Goal: Task Accomplishment & Management: Manage account settings

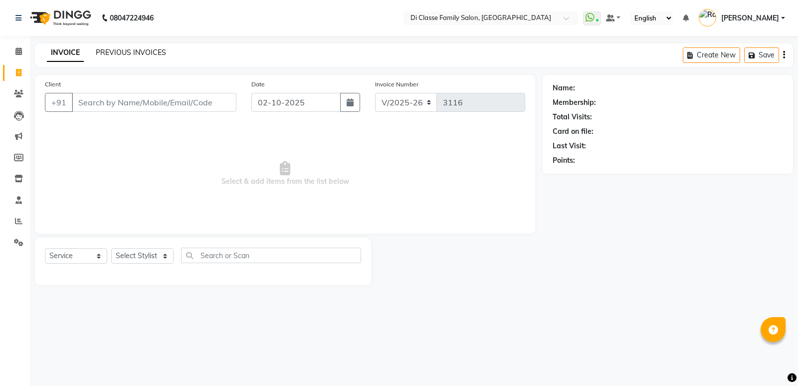
click at [152, 52] on link "PREVIOUS INVOICES" at bounding box center [131, 52] width 70 height 9
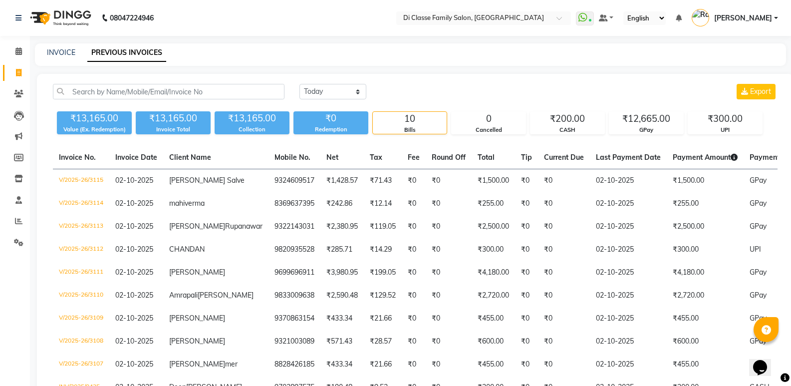
click at [44, 49] on div "INVOICE PREVIOUS INVOICES" at bounding box center [404, 52] width 739 height 10
click at [59, 50] on link "INVOICE" at bounding box center [61, 52] width 28 height 9
select select "6346"
select select "service"
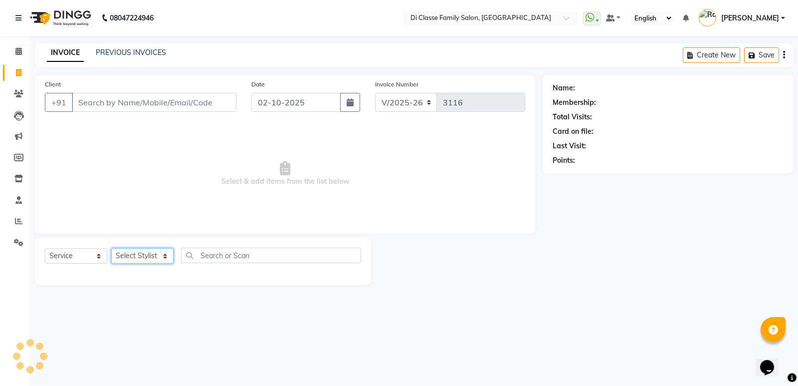
click at [139, 258] on select "Select Stylist" at bounding box center [142, 255] width 62 height 15
select select "50727"
click at [111, 248] on select "Select Stylist ADMIN [PERSON_NAME] [PERSON_NAME] KAPIL [PERSON_NAME] [PERSON_NA…" at bounding box center [142, 255] width 62 height 15
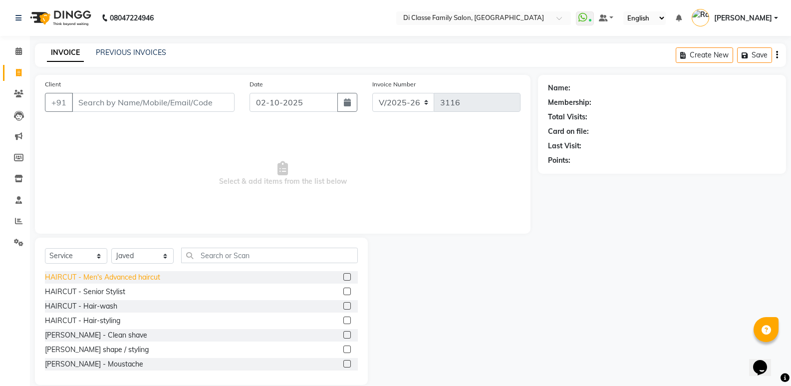
click at [138, 276] on div "HAIRCUT - Men's Advanced haircut" at bounding box center [102, 277] width 115 height 10
checkbox input "false"
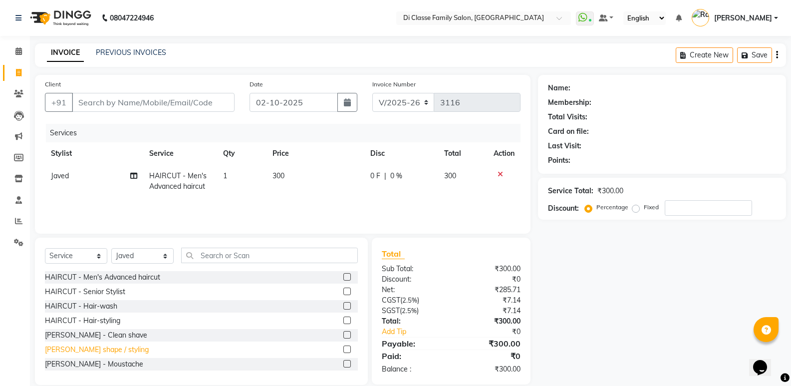
click at [130, 351] on div "[PERSON_NAME] shape / styling" at bounding box center [97, 349] width 104 height 10
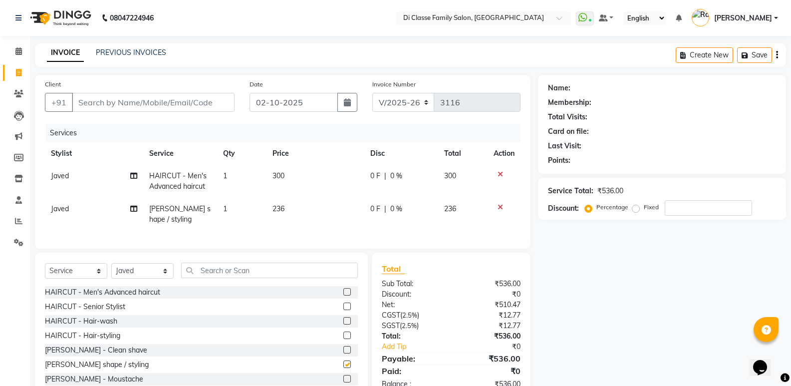
checkbox input "false"
click at [197, 96] on input "Client" at bounding box center [153, 102] width 163 height 19
drag, startPoint x: 164, startPoint y: 94, endPoint x: 167, endPoint y: 104, distance: 9.9
click at [166, 100] on input "Client" at bounding box center [153, 102] width 163 height 19
click at [167, 104] on input "Client" at bounding box center [153, 102] width 163 height 19
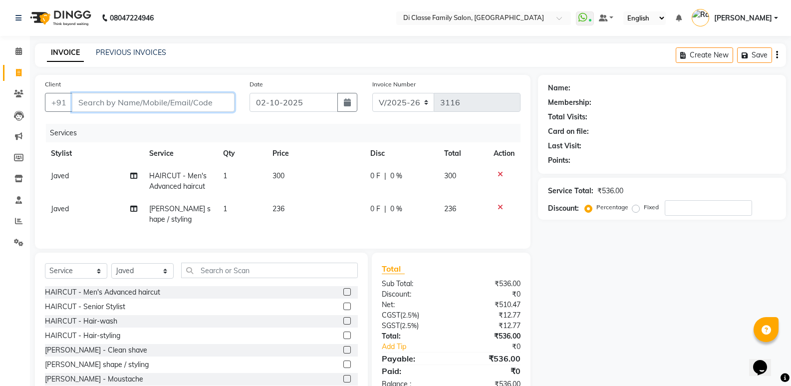
type input "7"
type input "0"
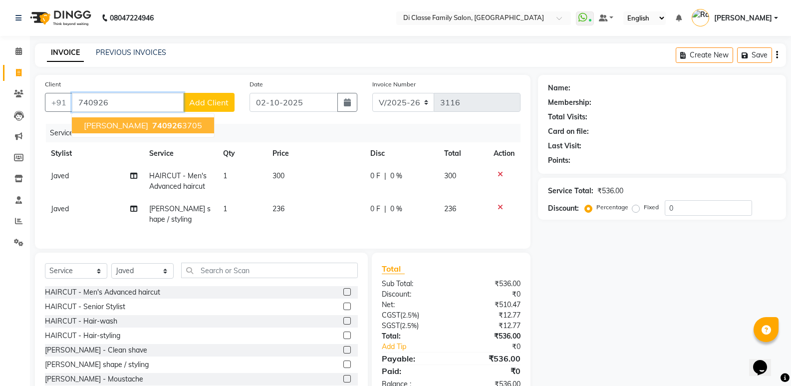
drag, startPoint x: 172, startPoint y: 122, endPoint x: 180, endPoint y: 123, distance: 7.5
click at [173, 122] on ngb-highlight "740926 3705" at bounding box center [176, 125] width 52 height 10
type input "7409263705"
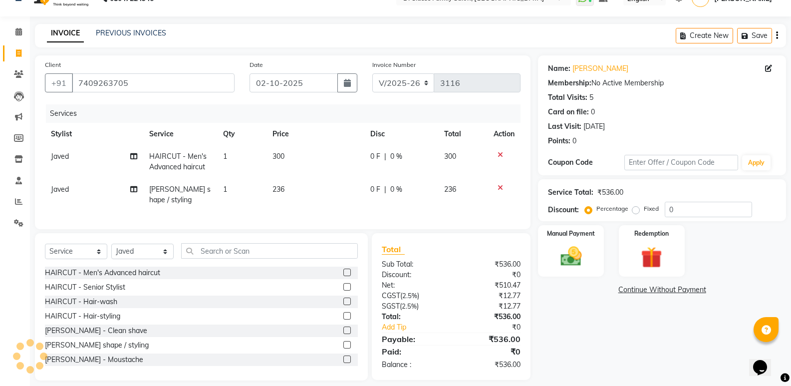
scroll to position [36, 0]
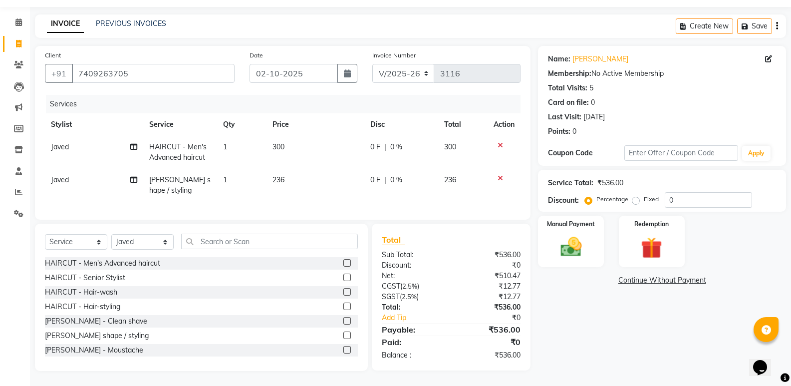
click at [593, 322] on div "Name: [PERSON_NAME] Membership: No Active Membership Total Visits: 5 Card on fi…" at bounding box center [665, 208] width 255 height 325
drag, startPoint x: 568, startPoint y: 223, endPoint x: 577, endPoint y: 225, distance: 9.1
click at [571, 224] on div "Manual Payment" at bounding box center [571, 240] width 68 height 53
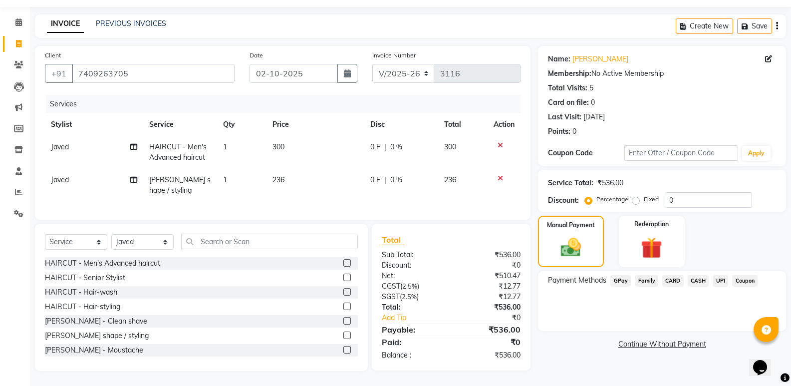
drag, startPoint x: 621, startPoint y: 273, endPoint x: 625, endPoint y: 280, distance: 7.8
click at [621, 275] on span "GPay" at bounding box center [620, 280] width 20 height 11
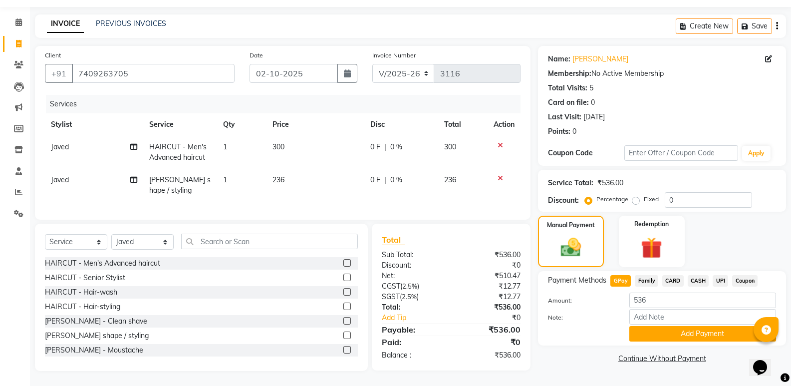
click at [644, 330] on button "Add Payment" at bounding box center [702, 333] width 147 height 15
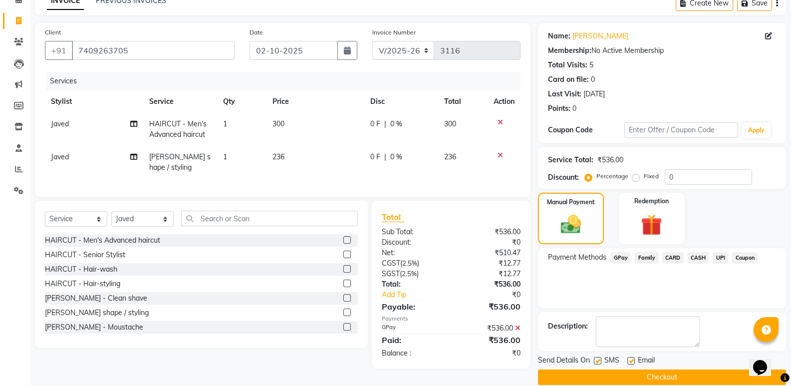
scroll to position [66, 0]
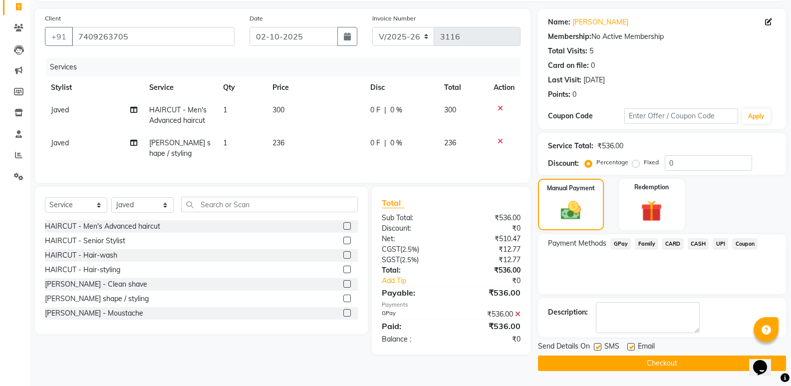
click at [614, 359] on button "Checkout" at bounding box center [662, 362] width 248 height 15
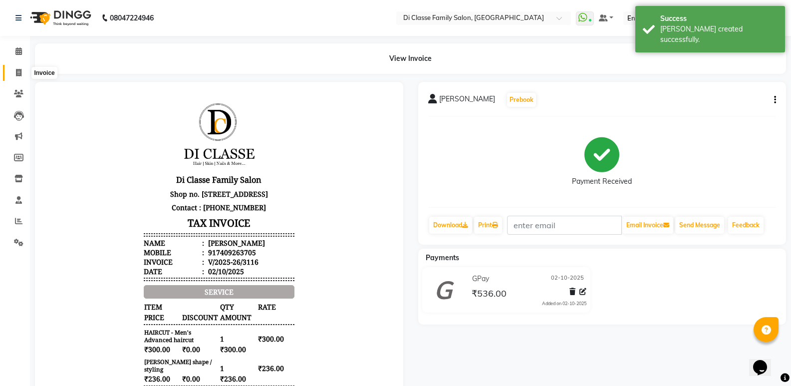
click at [17, 77] on span at bounding box center [18, 72] width 17 height 11
select select "6346"
select select "service"
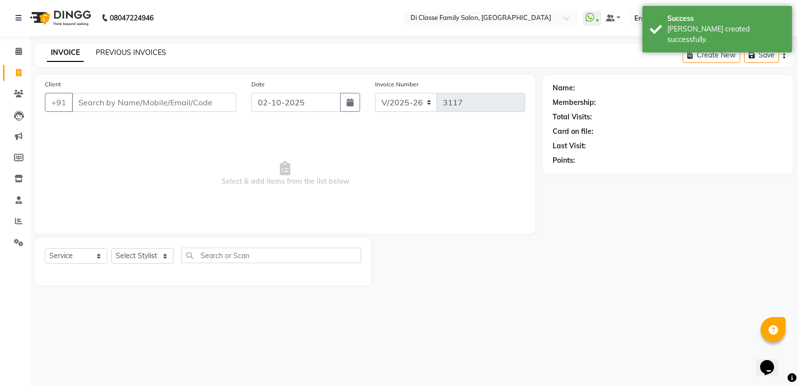
click at [125, 50] on link "PREVIOUS INVOICES" at bounding box center [131, 52] width 70 height 9
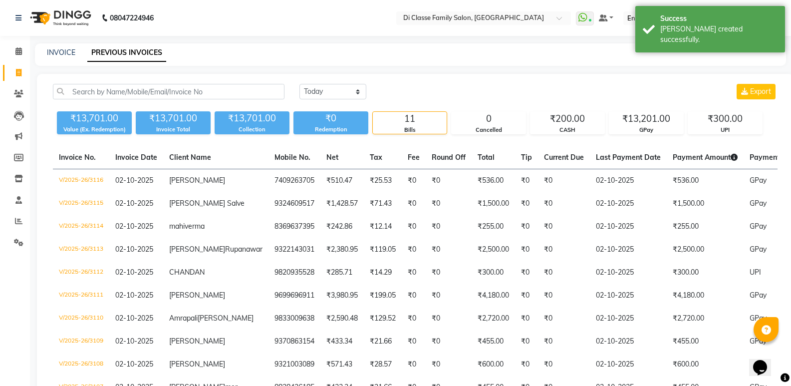
click at [200, 51] on div "INVOICE PREVIOUS INVOICES" at bounding box center [404, 52] width 739 height 10
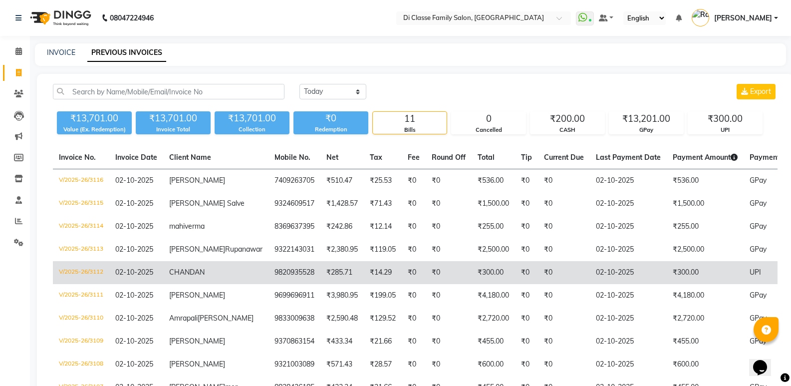
click at [178, 276] on span "CHANDAN" at bounding box center [186, 271] width 35 height 9
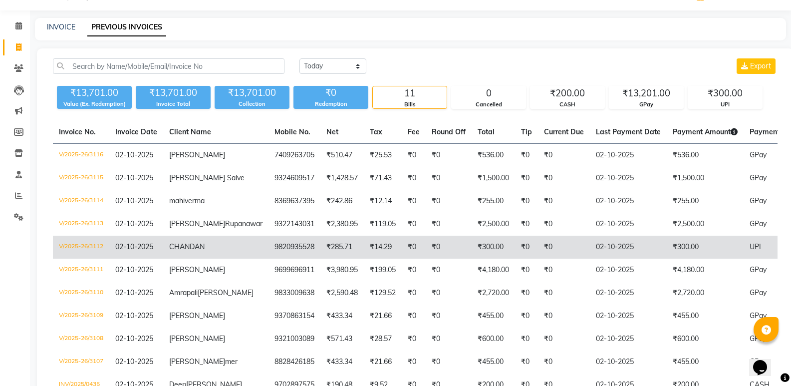
scroll to position [50, 0]
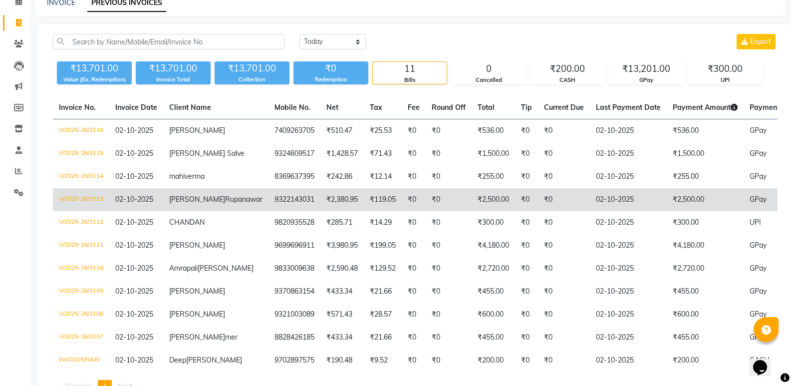
click at [471, 211] on td "₹2,500.00" at bounding box center [492, 199] width 43 height 23
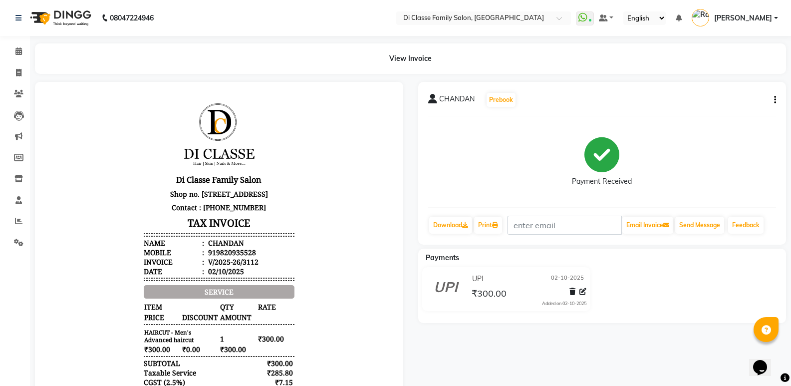
click at [773, 101] on button "button" at bounding box center [773, 100] width 6 height 10
click at [704, 103] on div "Edit Item Staff" at bounding box center [708, 100] width 102 height 12
select select "77033"
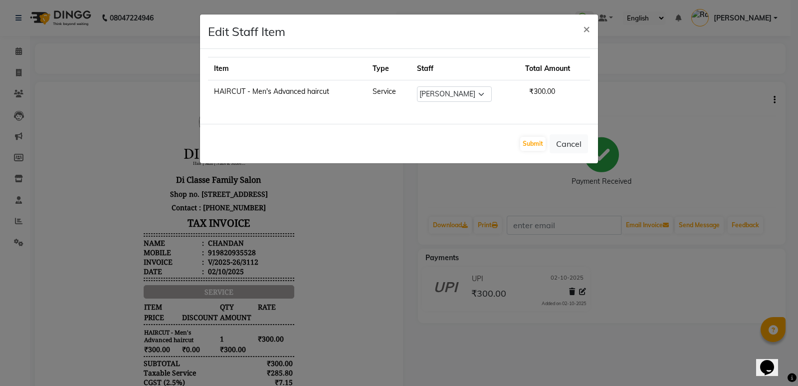
click at [702, 104] on ngb-modal-window "Edit Staff Item × Item Type Staff Total Amount HAIRCUT - Men's Advanced haircut…" at bounding box center [399, 193] width 798 height 386
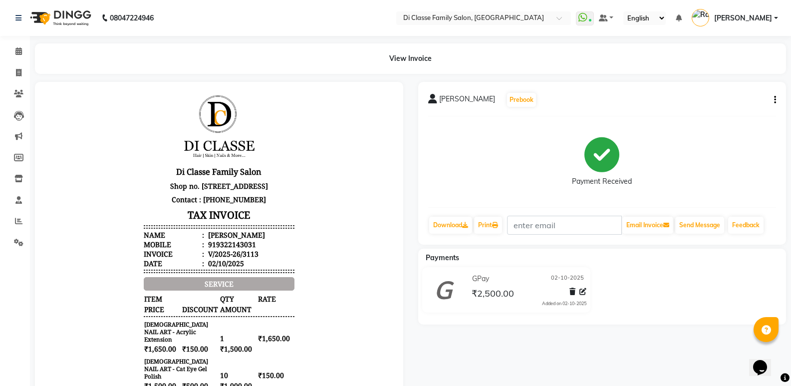
scroll to position [50, 0]
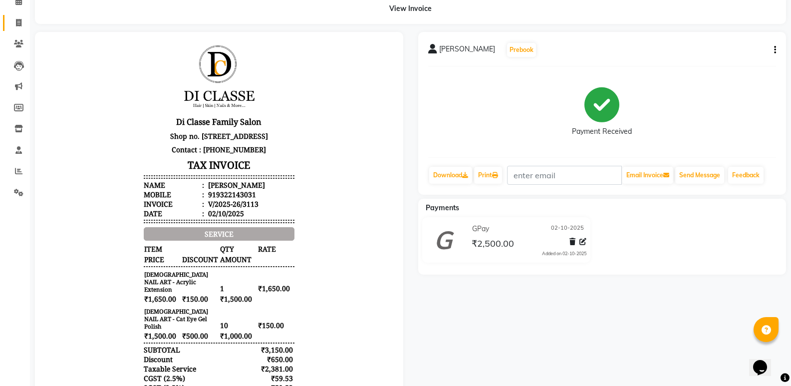
click at [16, 30] on link "Invoice" at bounding box center [15, 23] width 24 height 16
select select "6346"
select select "service"
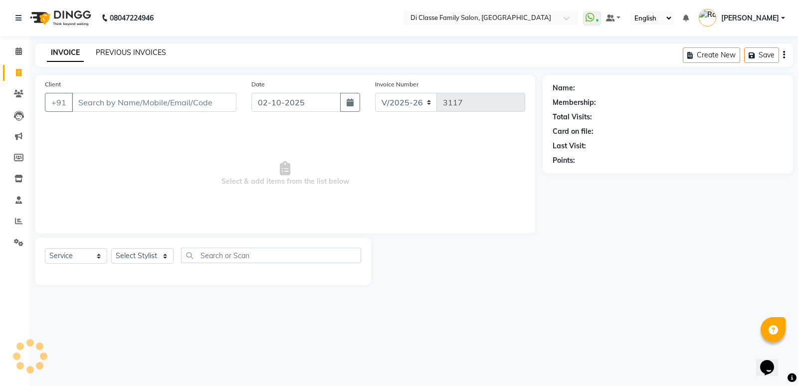
click at [129, 47] on div "INVOICE PREVIOUS INVOICES Create New Save" at bounding box center [414, 54] width 758 height 23
click at [129, 49] on link "PREVIOUS INVOICES" at bounding box center [131, 52] width 70 height 9
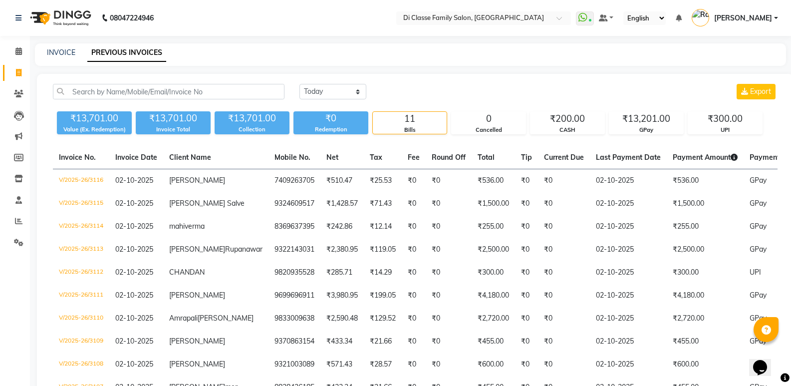
click at [260, 43] on div "INVOICE PREVIOUS INVOICES" at bounding box center [410, 54] width 751 height 22
click at [628, 124] on div "₹13,201.00" at bounding box center [646, 119] width 74 height 14
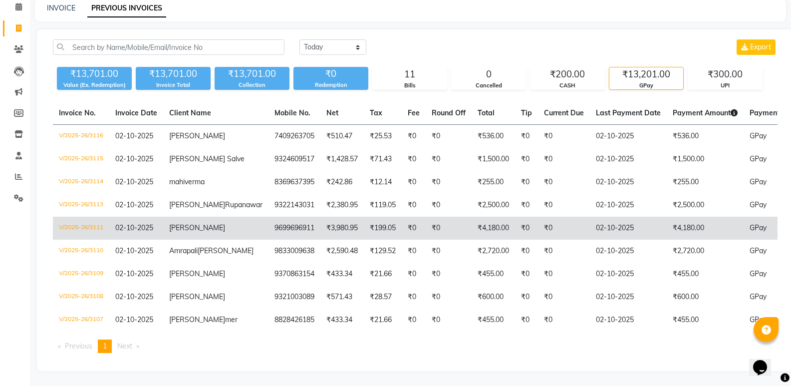
scroll to position [102, 0]
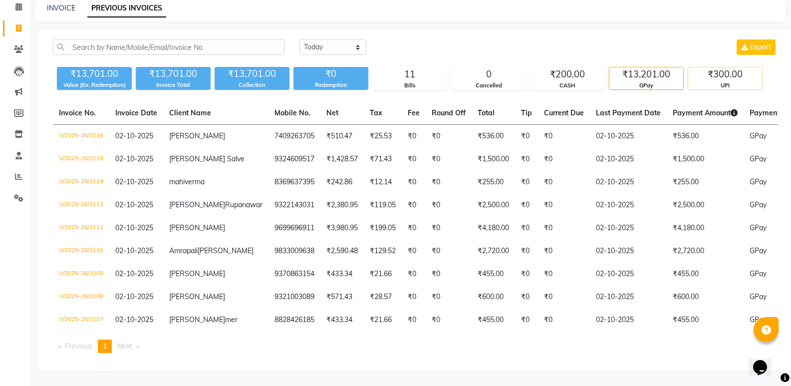
click at [730, 67] on div "₹300.00" at bounding box center [725, 74] width 74 height 14
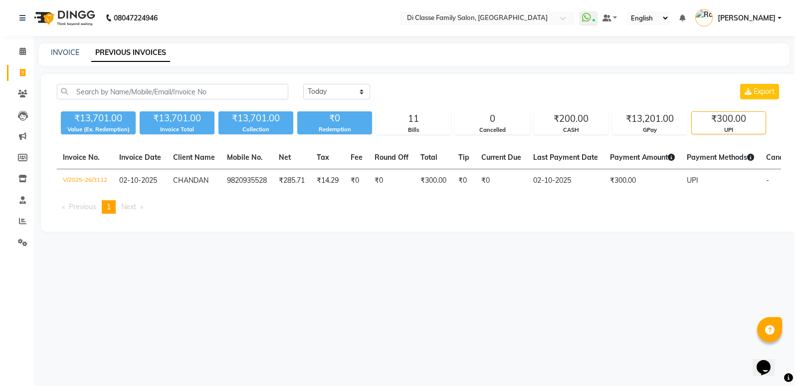
scroll to position [0, 0]
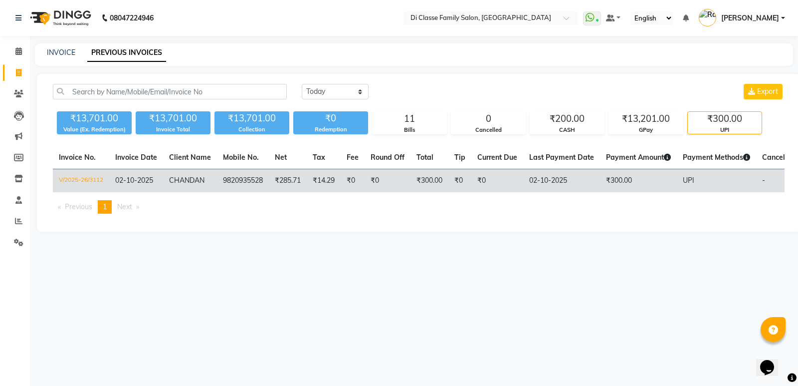
click at [625, 180] on td "₹300.00" at bounding box center [638, 180] width 77 height 23
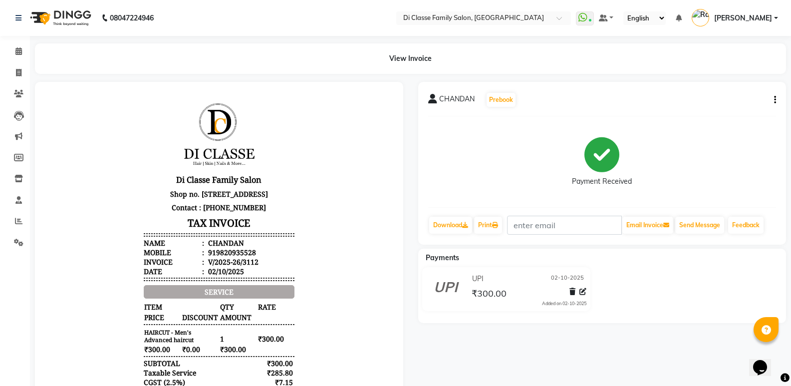
click at [773, 95] on button "button" at bounding box center [773, 100] width 6 height 10
click at [741, 101] on div "Edit Item Staff" at bounding box center [708, 100] width 102 height 12
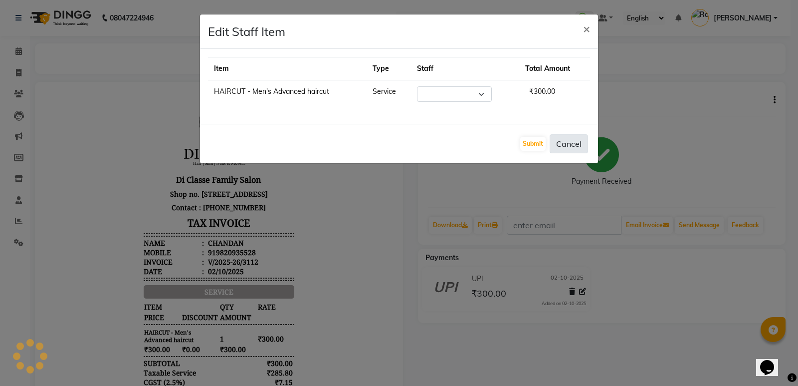
select select "77033"
drag, startPoint x: 544, startPoint y: 145, endPoint x: 550, endPoint y: 143, distance: 6.8
click at [545, 145] on button "Submit" at bounding box center [532, 144] width 25 height 14
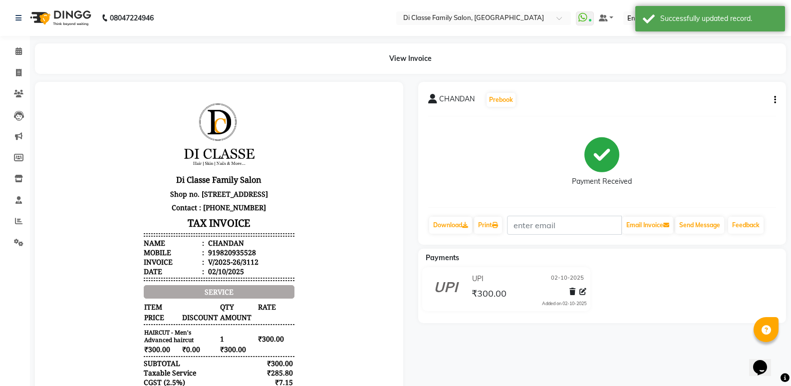
click at [775, 100] on icon "button" at bounding box center [775, 100] width 2 height 0
click at [719, 118] on div "Edit Invoice" at bounding box center [708, 112] width 102 height 12
select select "service"
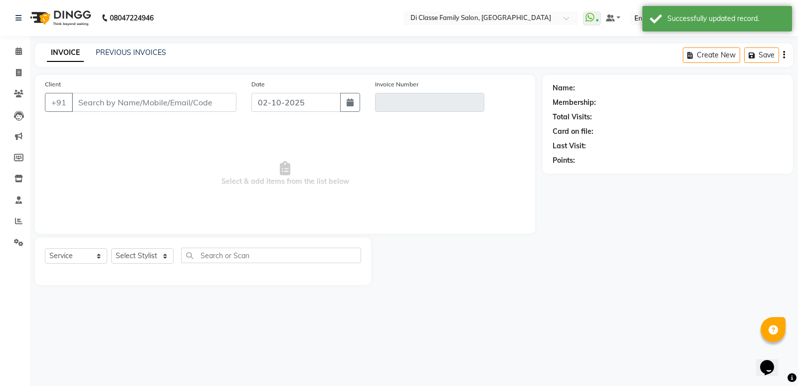
type input "9820935528"
type input "V/2025-26/3112"
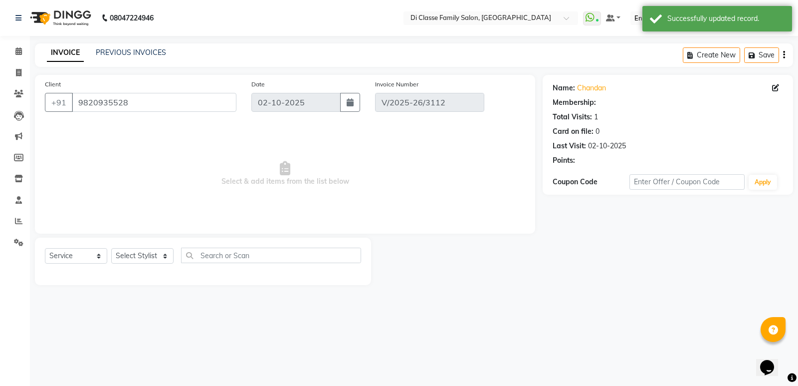
select select "select"
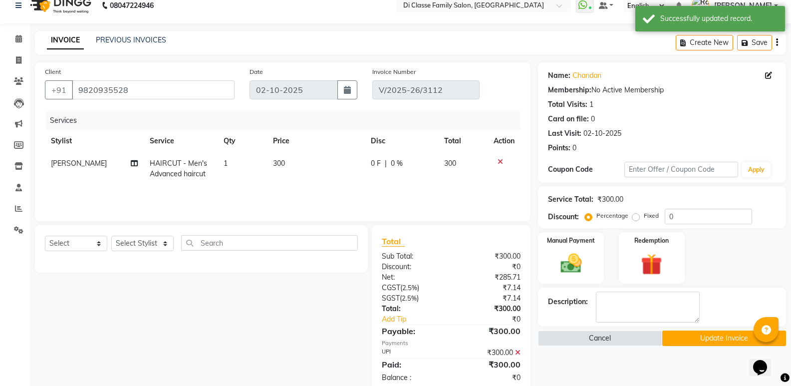
scroll to position [34, 0]
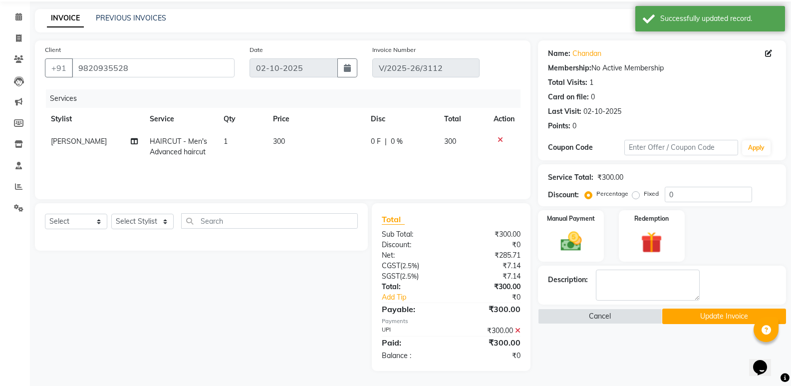
click at [518, 327] on icon at bounding box center [517, 330] width 5 height 7
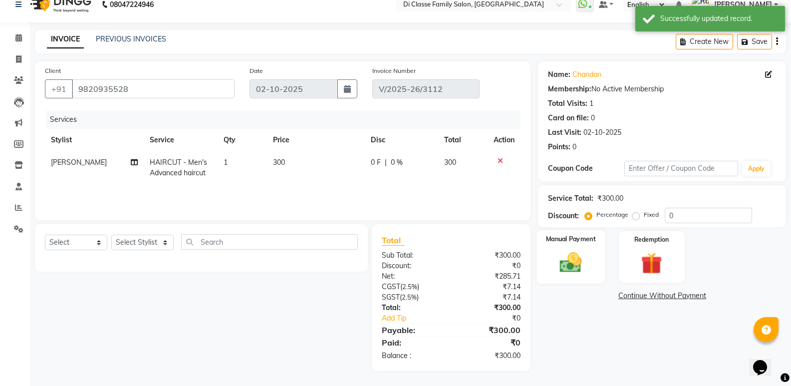
click at [588, 273] on img at bounding box center [570, 261] width 35 height 25
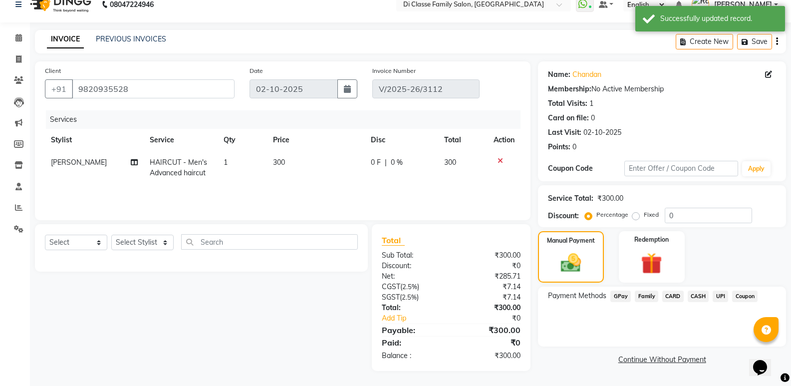
click at [619, 296] on span "GPay" at bounding box center [620, 295] width 20 height 11
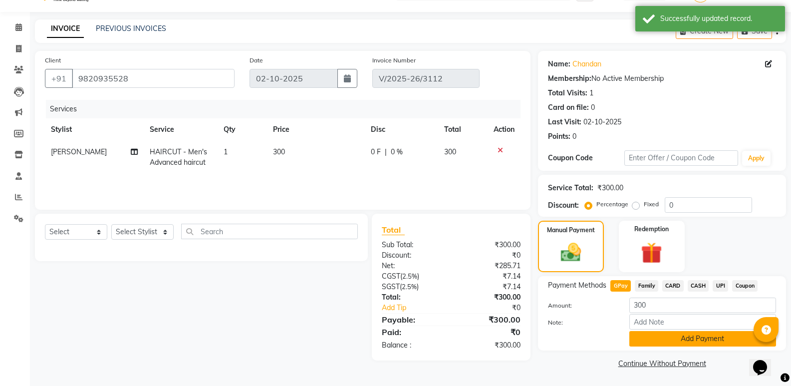
click at [651, 344] on button "Add Payment" at bounding box center [702, 338] width 147 height 15
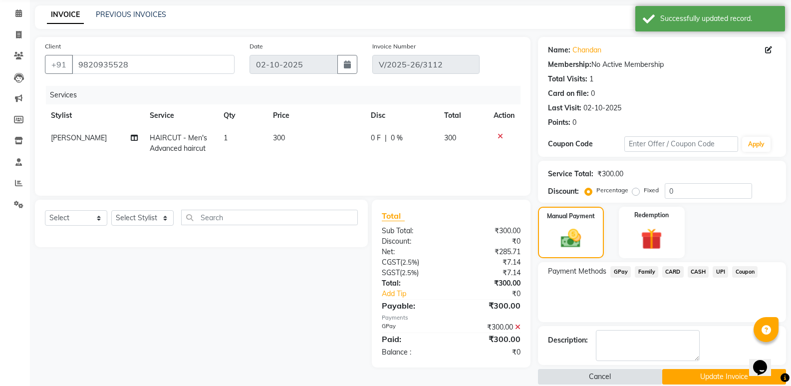
scroll to position [51, 0]
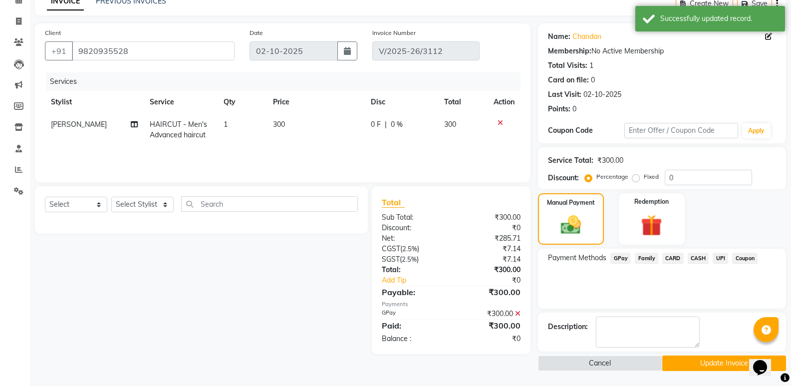
click at [684, 356] on button "Update Invoice" at bounding box center [724, 362] width 124 height 15
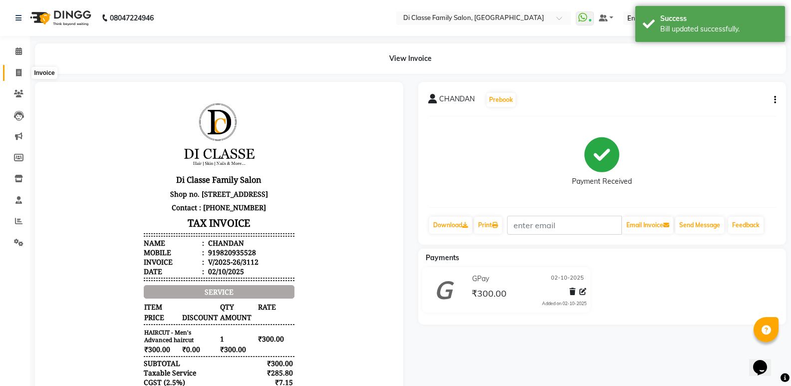
click at [12, 70] on span at bounding box center [18, 72] width 17 height 11
select select "6346"
select select "service"
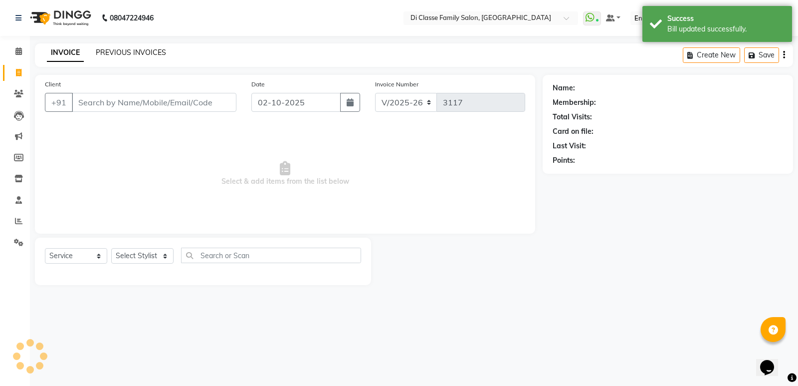
click at [106, 54] on link "PREVIOUS INVOICES" at bounding box center [131, 52] width 70 height 9
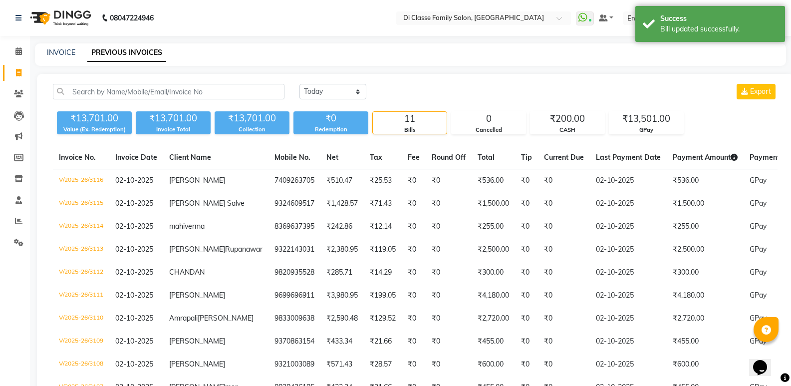
click at [353, 40] on div "08047224946 Select Location × Di Classe Family Salon, Ghansoli WhatsApp Status …" at bounding box center [395, 238] width 791 height 476
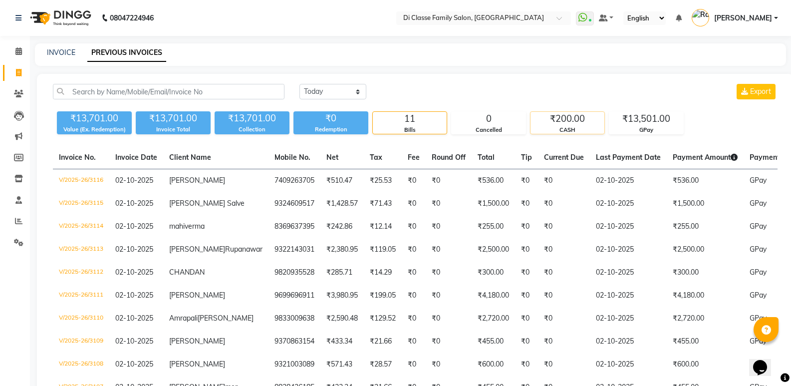
click at [575, 130] on div "CASH" at bounding box center [567, 130] width 74 height 8
